Goal: Transaction & Acquisition: Purchase product/service

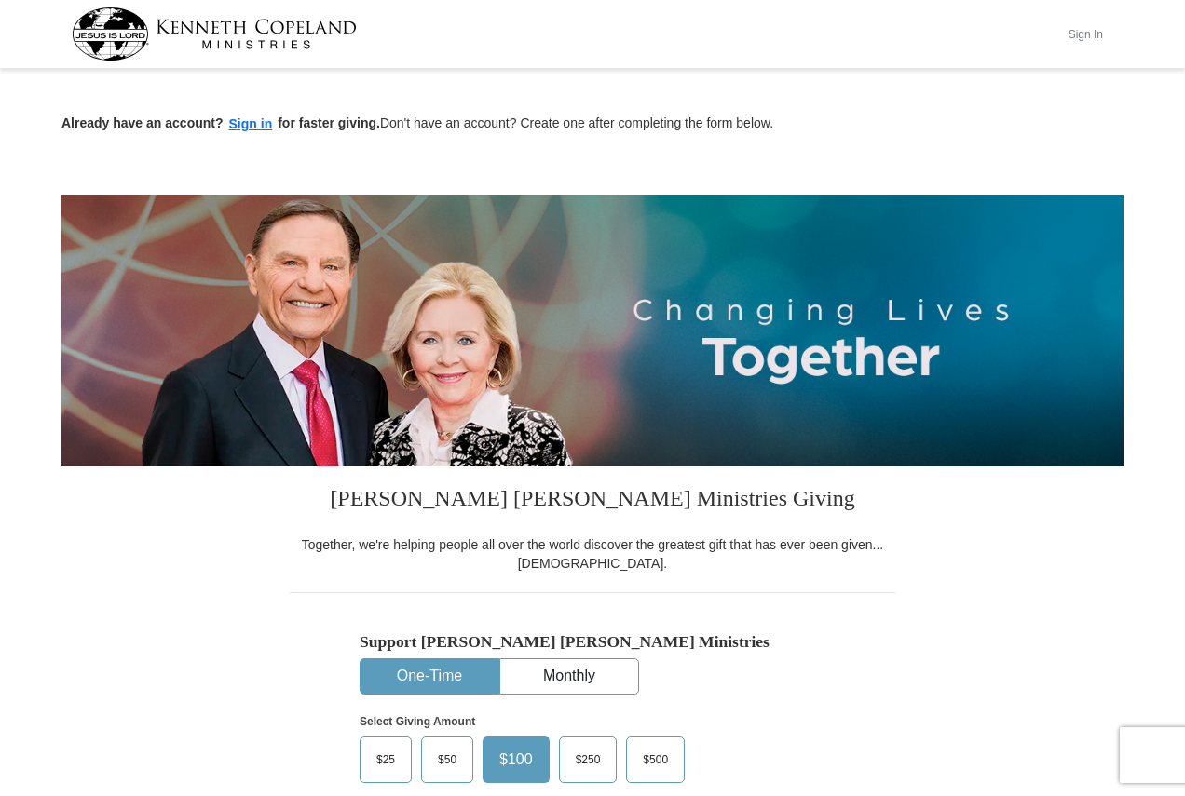
click at [1079, 37] on button "Sign In" at bounding box center [1085, 34] width 56 height 29
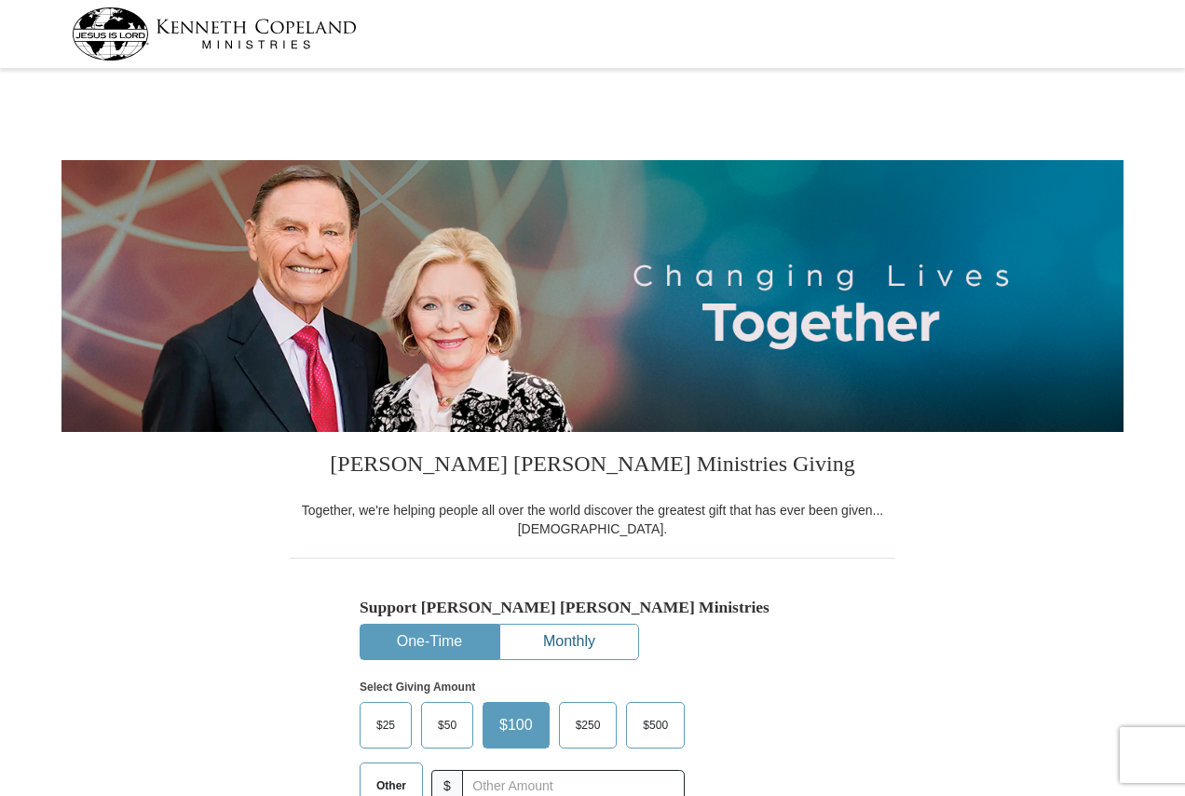
select select "PA"
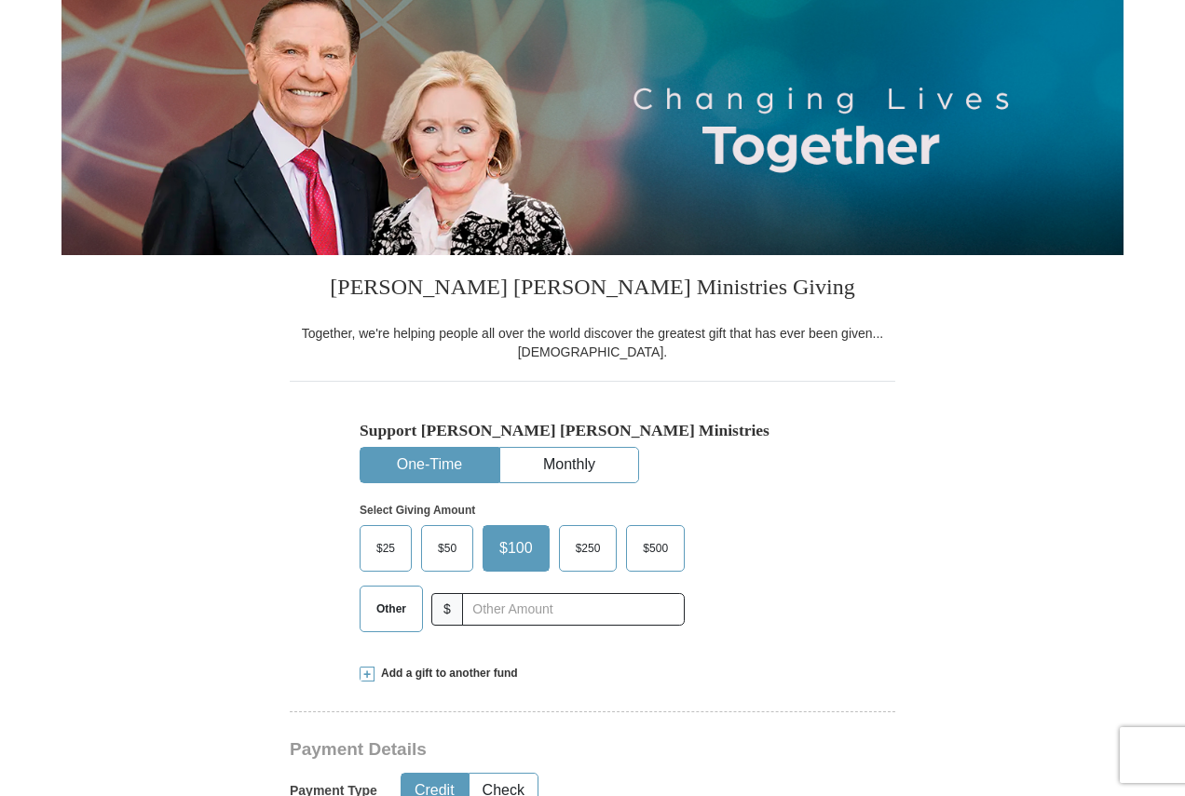
scroll to position [279, 0]
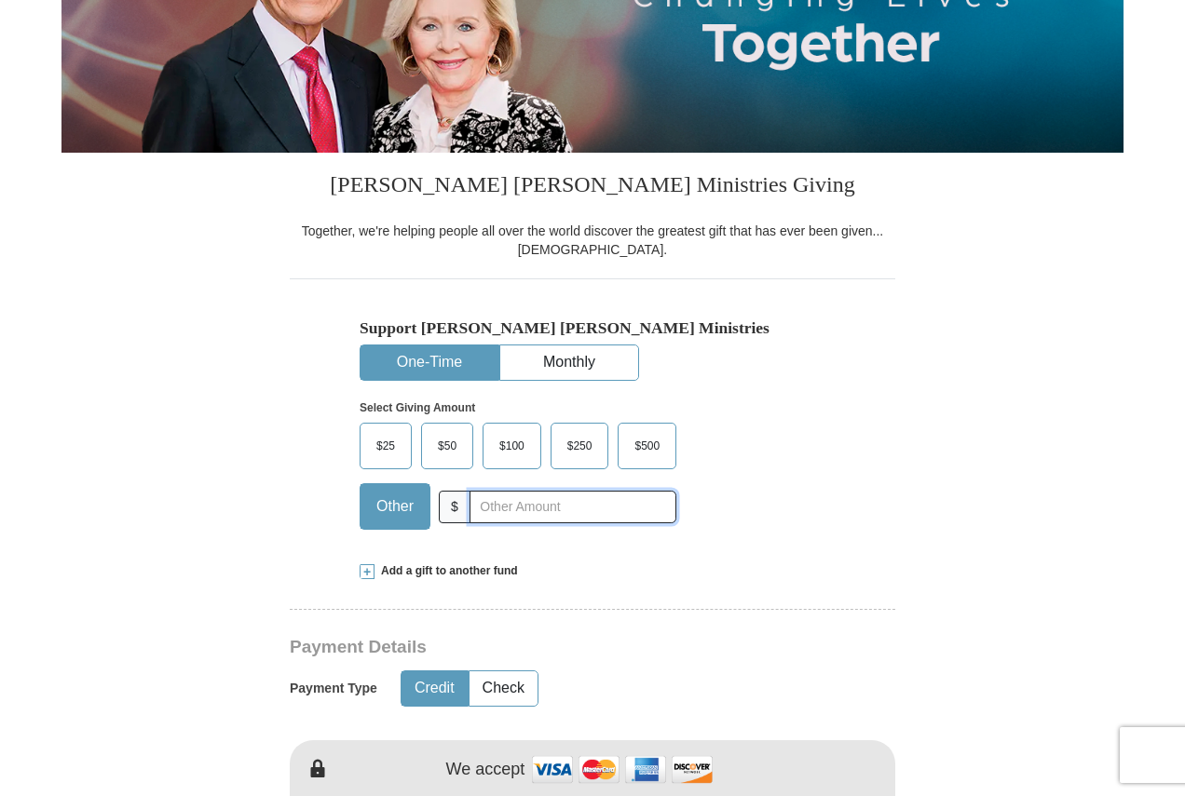
click at [558, 496] on input "text" at bounding box center [572, 507] width 207 height 33
type input "20"
click at [533, 684] on button "Check" at bounding box center [503, 688] width 68 height 34
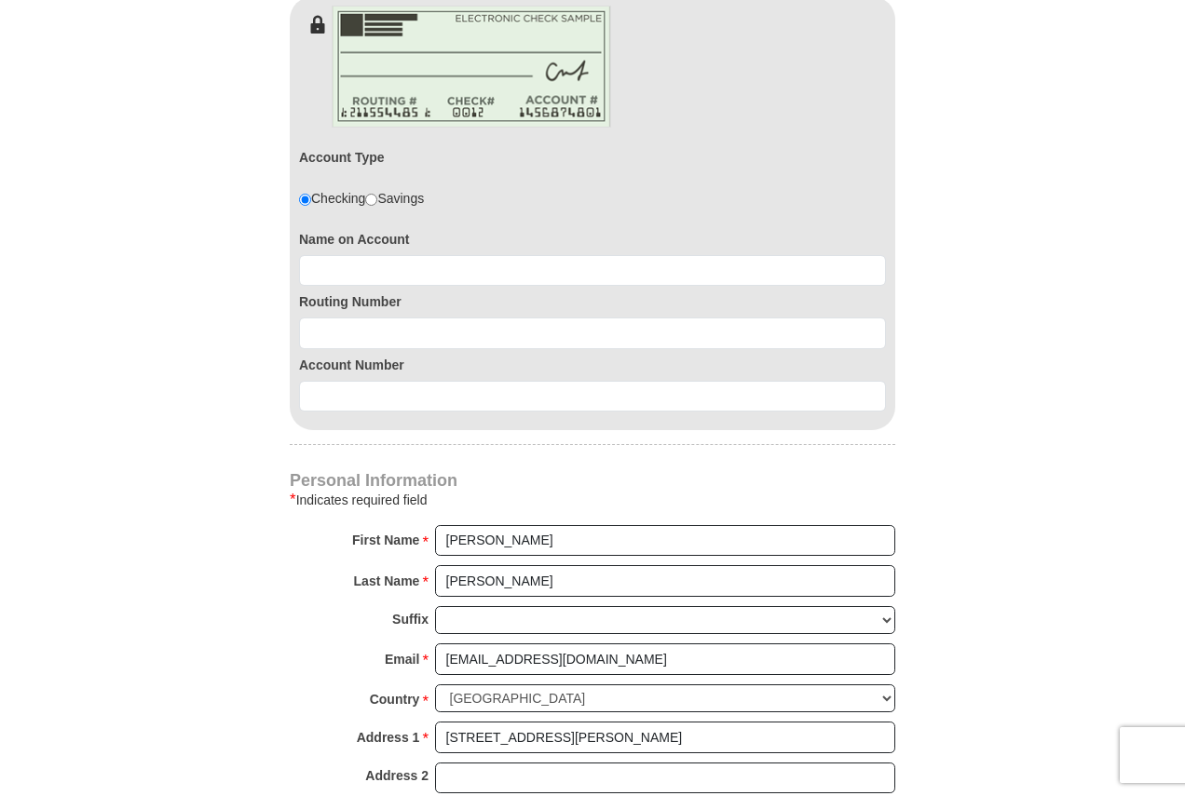
scroll to position [1024, 0]
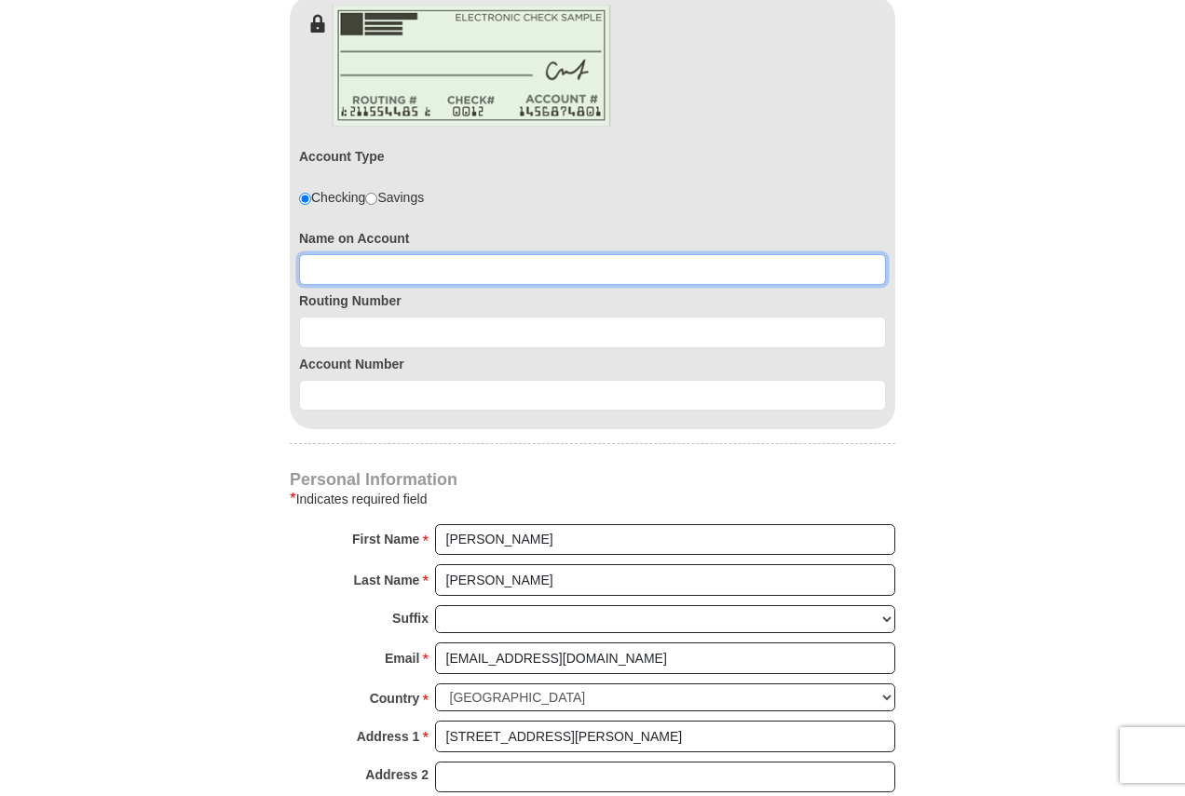
click at [480, 260] on input at bounding box center [592, 270] width 587 height 32
type input "[PERSON_NAME]"
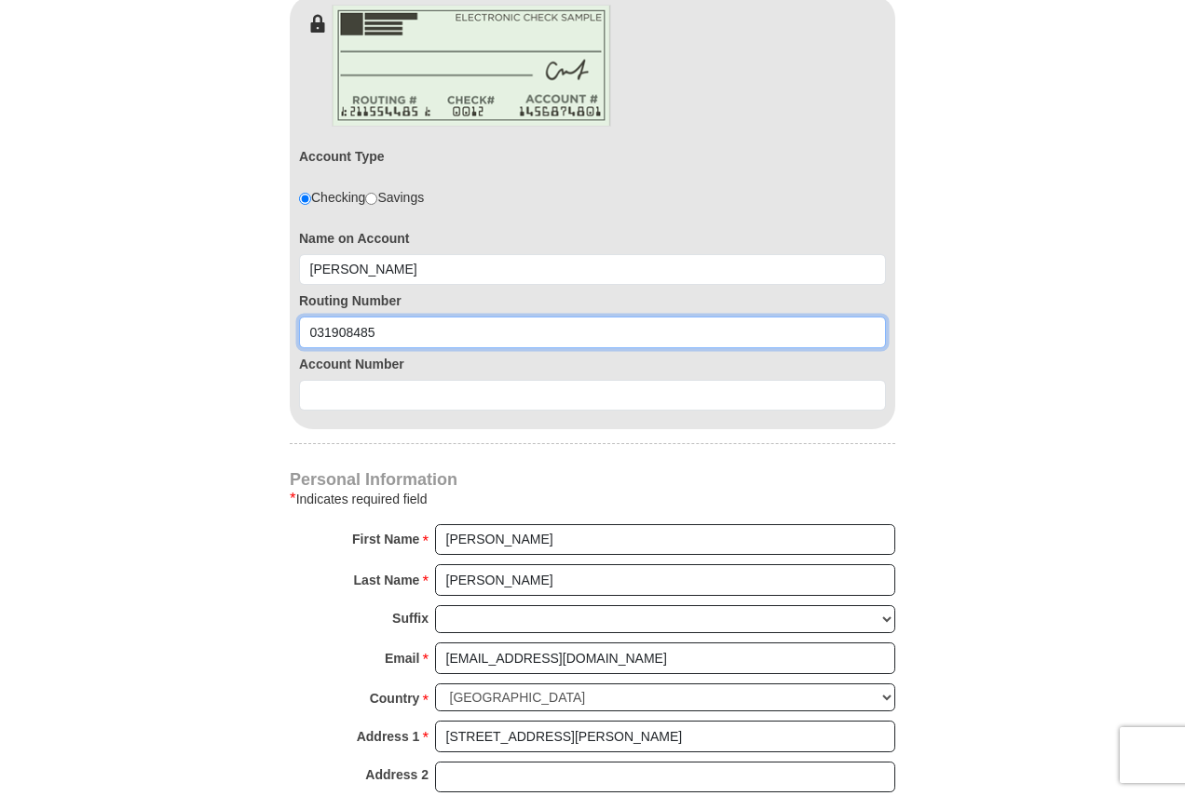
type input "031908485"
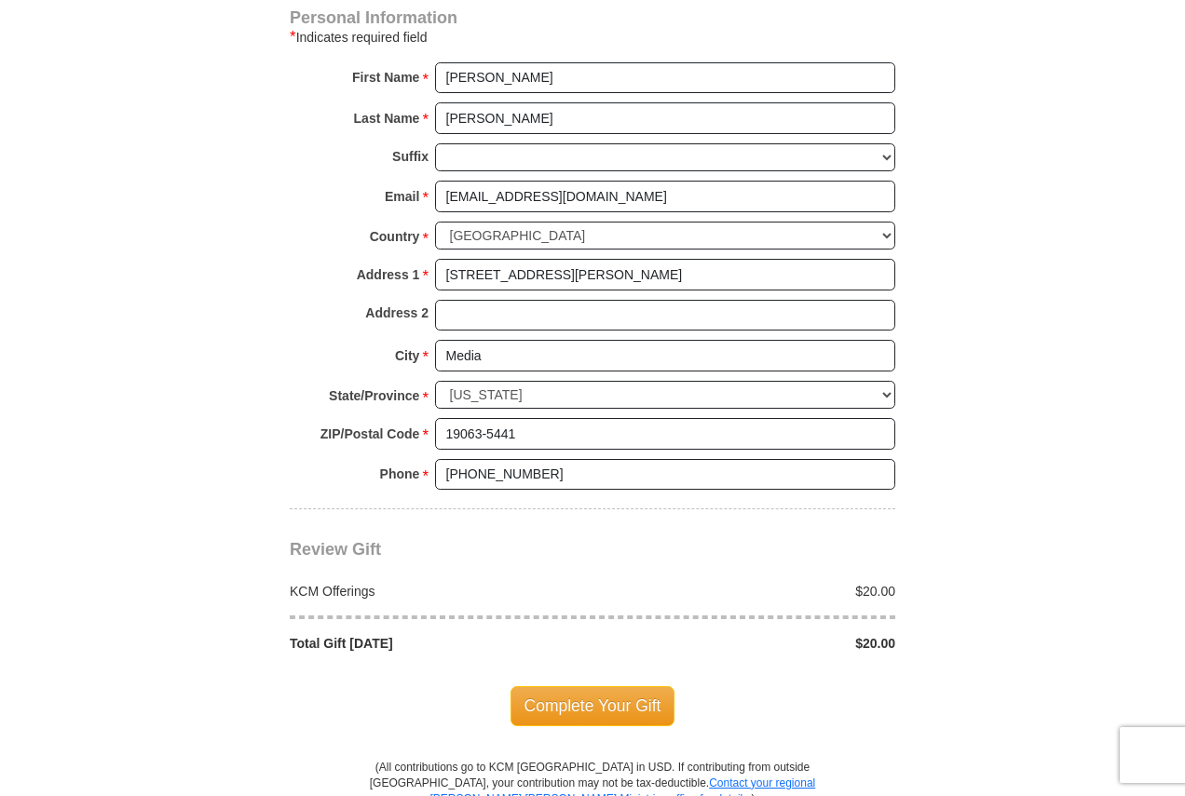
scroll to position [1490, 0]
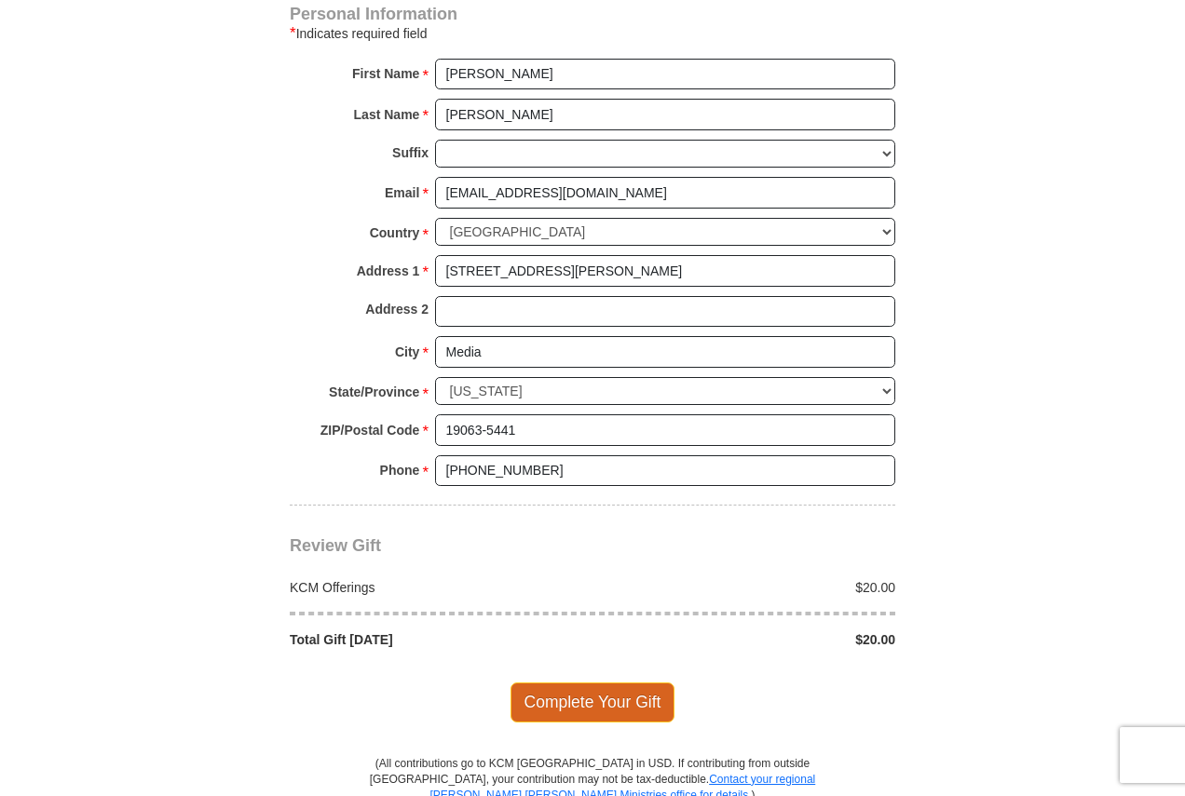
type input "0360154439"
click at [578, 701] on span "Complete Your Gift" at bounding box center [592, 702] width 165 height 39
